Goal: Information Seeking & Learning: Stay updated

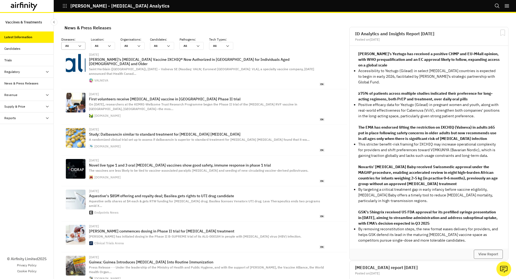
click at [81, 45] on icon at bounding box center [80, 46] width 4 height 4
click at [167, 44] on icon at bounding box center [168, 46] width 4 height 4
click at [167, 43] on div "All All" at bounding box center [162, 46] width 24 height 8
click at [196, 46] on div "All All" at bounding box center [188, 45] width 16 height 7
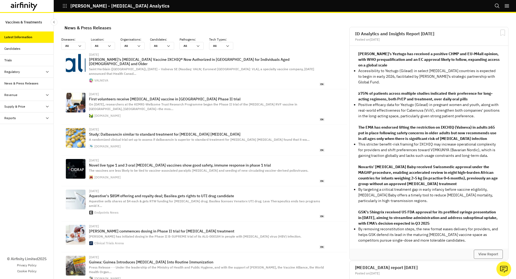
click at [199, 32] on div "News & Press Releases" at bounding box center [204, 27] width 288 height 12
click at [64, 7] on icon "button" at bounding box center [64, 5] width 5 height 5
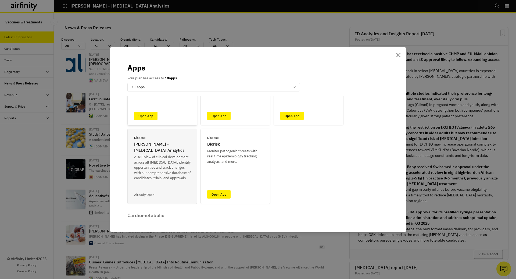
scroll to position [74, 0]
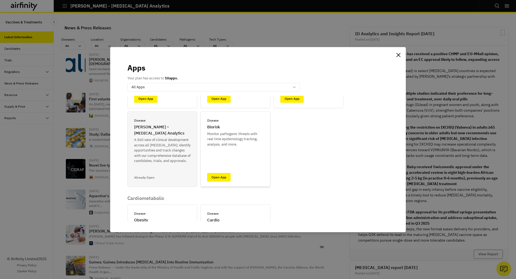
click at [222, 177] on link "Open App" at bounding box center [218, 177] width 23 height 8
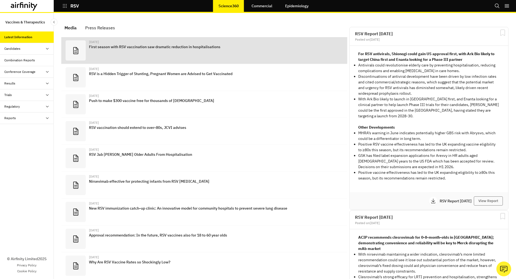
scroll to position [341, 161]
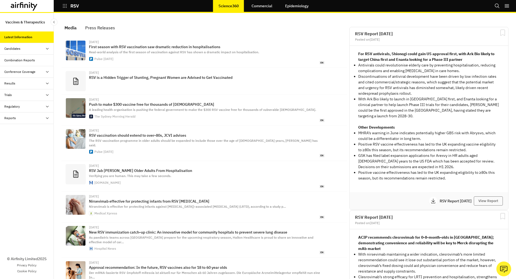
click at [61, 7] on div "RSV" at bounding box center [81, 5] width 54 height 9
click at [63, 7] on icon "button" at bounding box center [64, 5] width 5 height 5
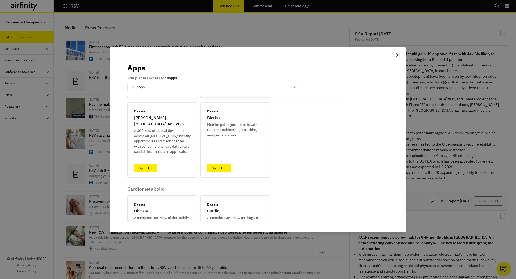
scroll to position [90, 0]
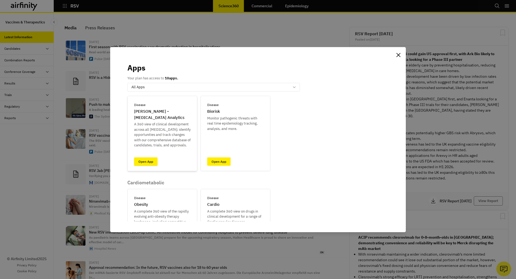
click at [146, 164] on link "Open App" at bounding box center [145, 161] width 23 height 8
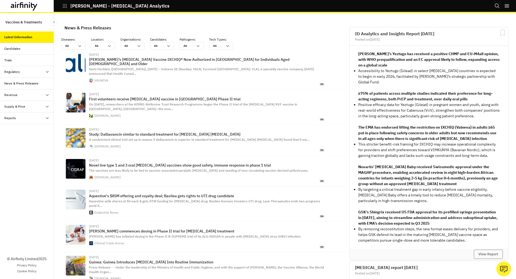
scroll to position [358, 161]
